Goal: Transaction & Acquisition: Download file/media

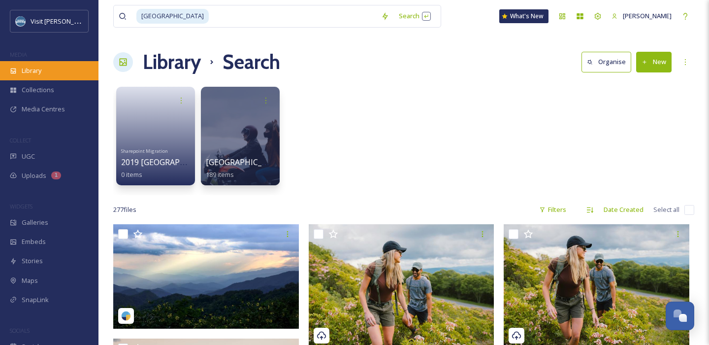
scroll to position [14519, 0]
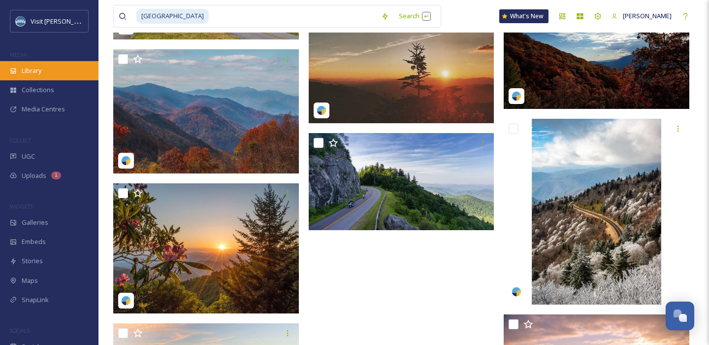
click at [53, 73] on div "Library" at bounding box center [49, 70] width 98 height 19
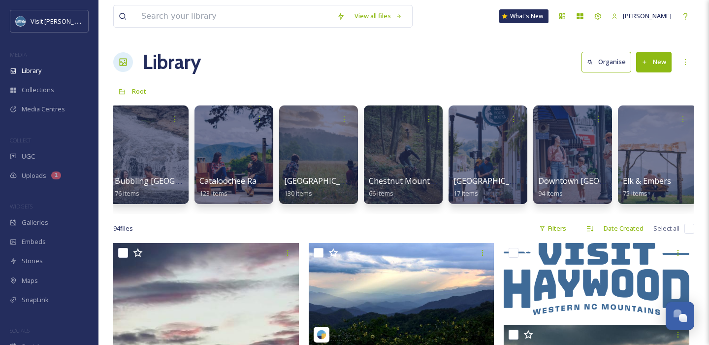
scroll to position [0, 274]
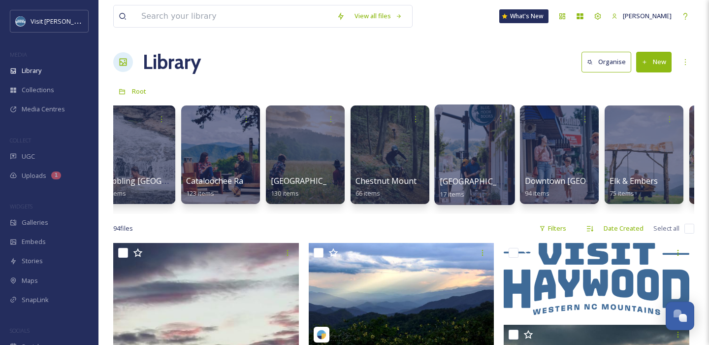
click at [475, 158] on div at bounding box center [474, 154] width 80 height 100
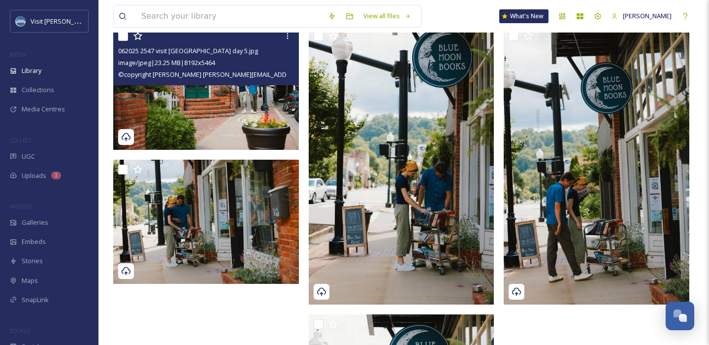
scroll to position [647, 0]
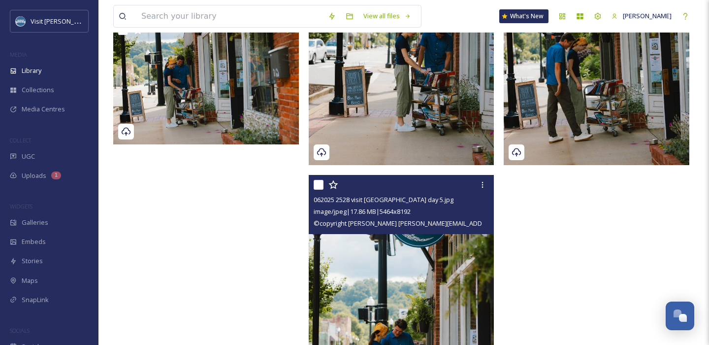
click at [348, 257] on img at bounding box center [402, 314] width 186 height 278
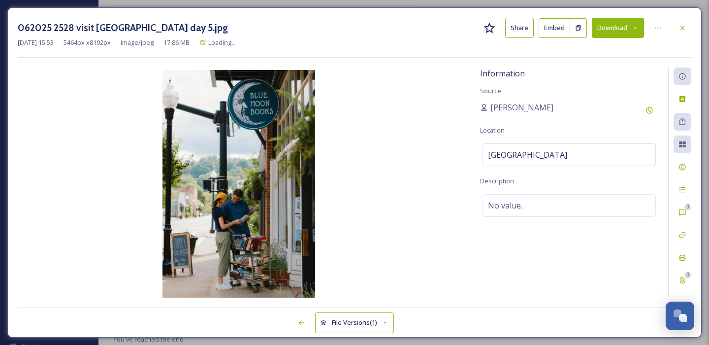
scroll to position [619, 0]
click at [625, 32] on button "Download" at bounding box center [618, 28] width 52 height 20
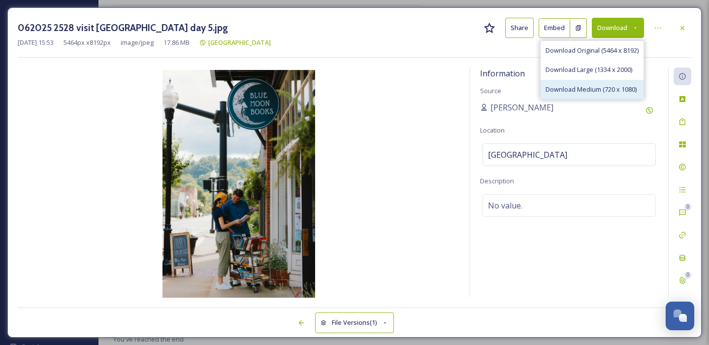
click at [593, 86] on span "Download Medium (720 x 1080)" at bounding box center [590, 89] width 91 height 9
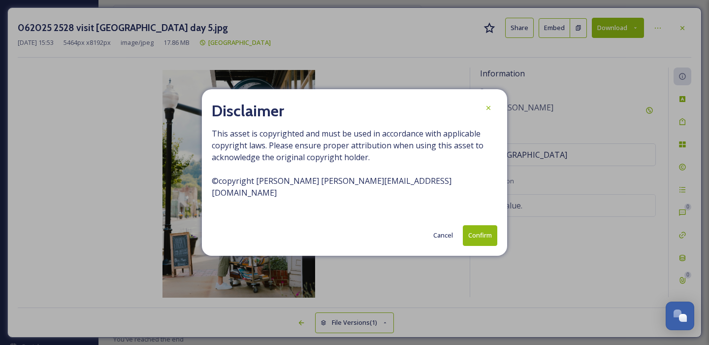
click at [478, 236] on button "Confirm" at bounding box center [480, 235] width 34 height 20
